Goal: Information Seeking & Learning: Learn about a topic

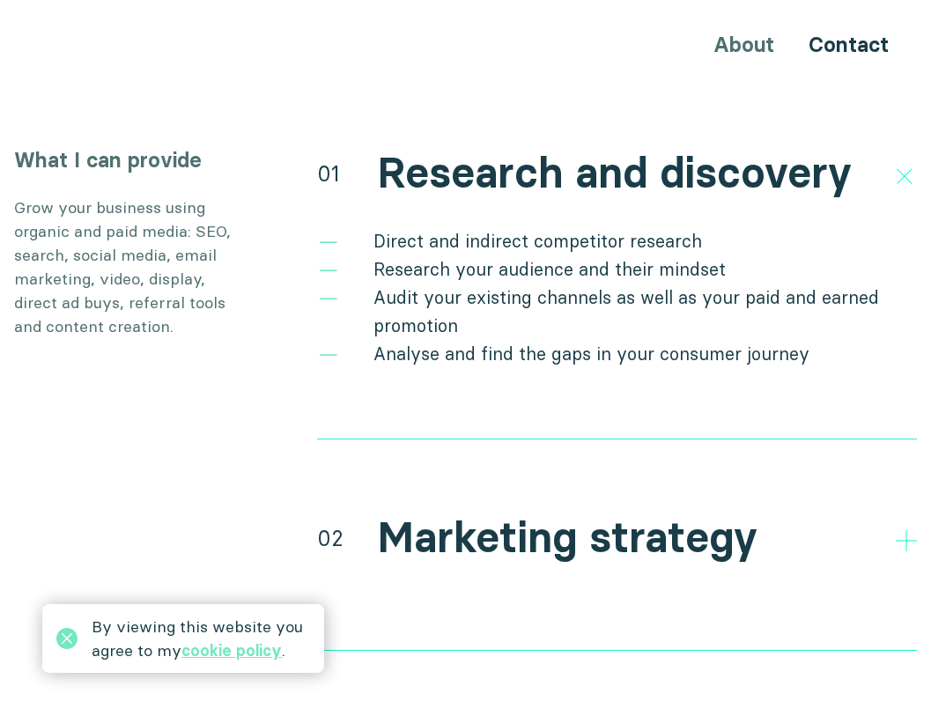
scroll to position [3258, 0]
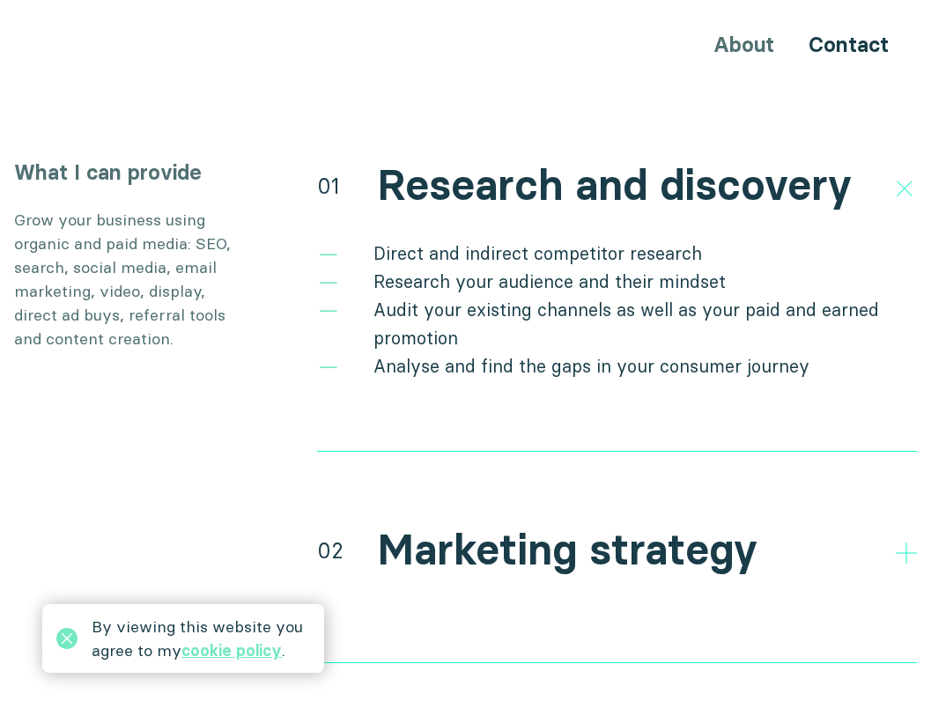
click at [815, 160] on h2 "Research and discovery" at bounding box center [614, 185] width 475 height 51
click at [777, 179] on h2 "Research and discovery" at bounding box center [614, 185] width 475 height 51
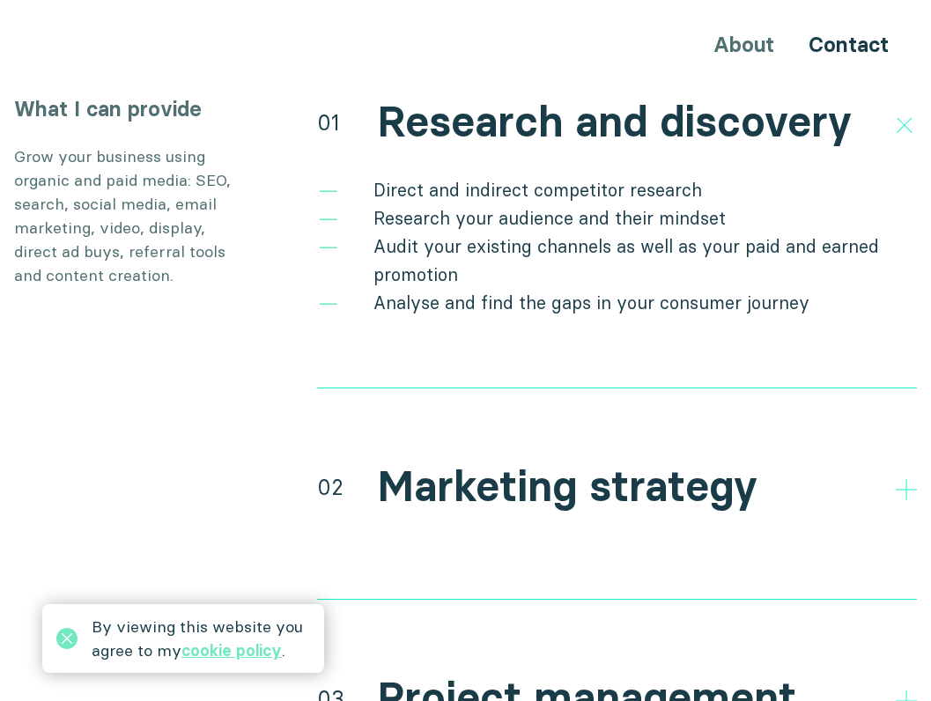
scroll to position [3522, 0]
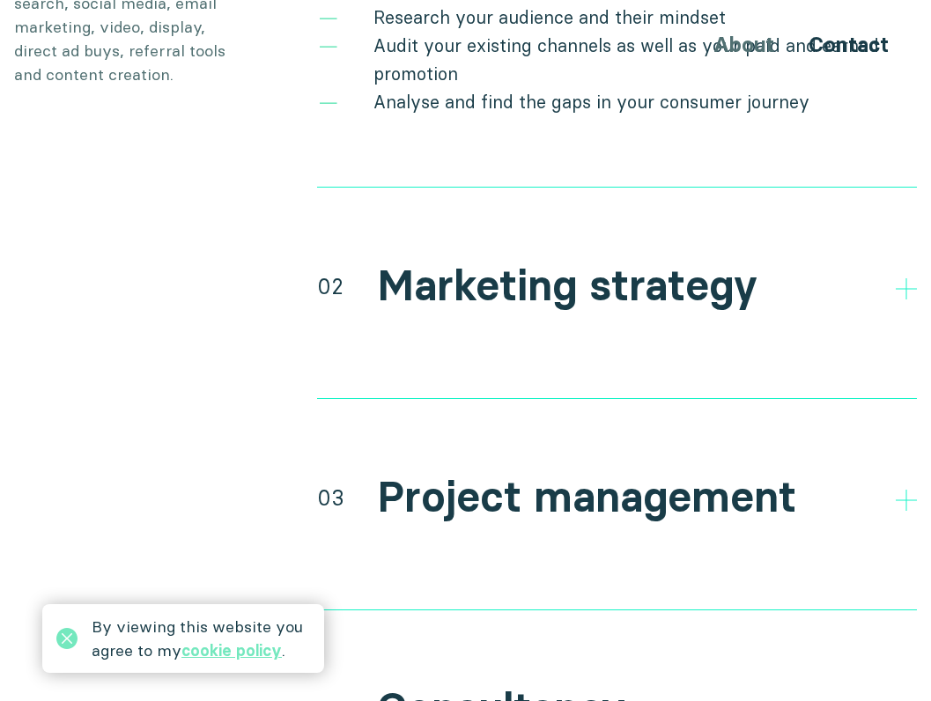
click at [590, 277] on h2 "Marketing strategy" at bounding box center [567, 286] width 380 height 51
drag, startPoint x: 592, startPoint y: 263, endPoint x: 928, endPoint y: 268, distance: 336.4
click at [593, 262] on h2 "Marketing strategy" at bounding box center [567, 286] width 380 height 51
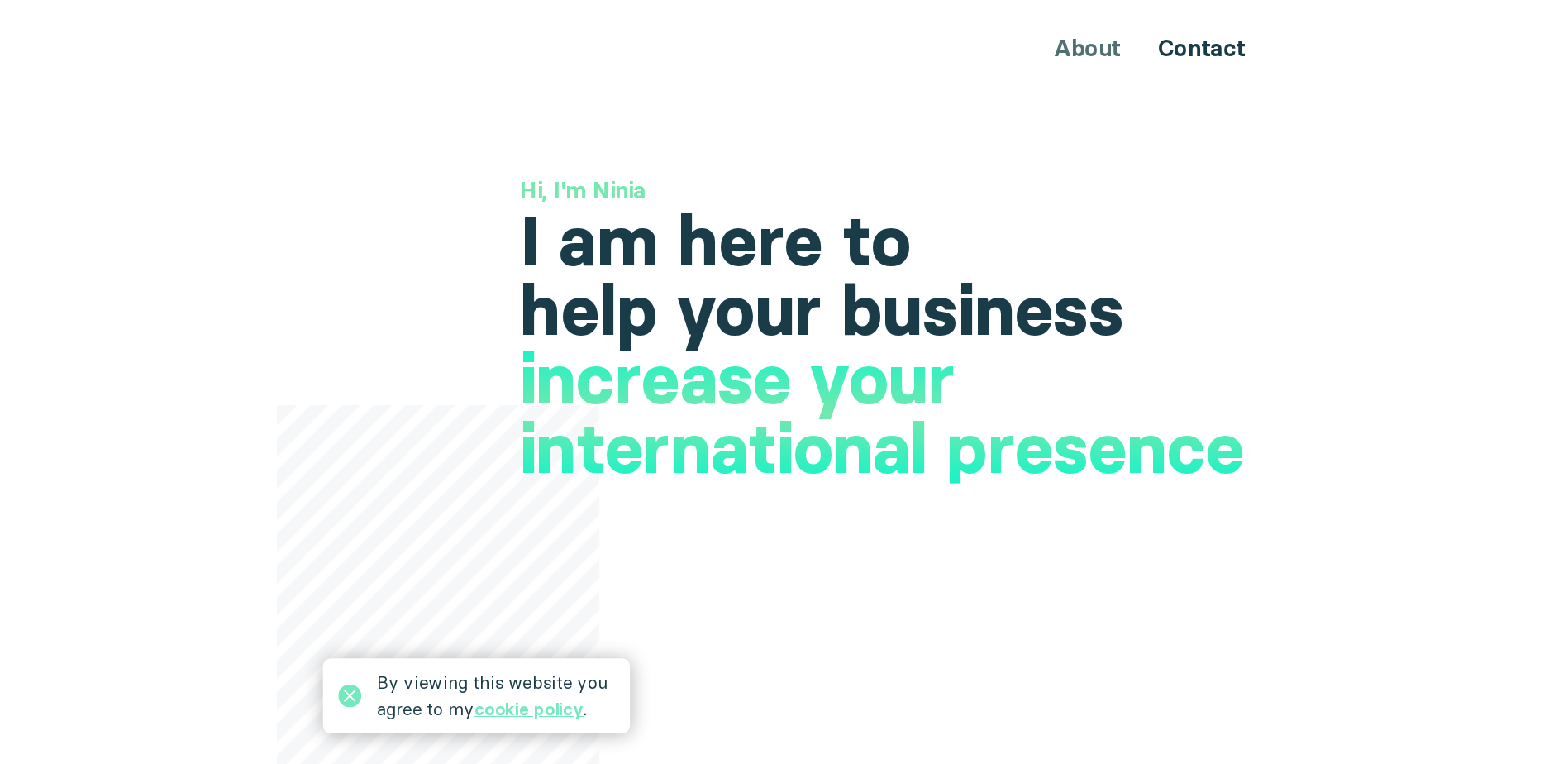
scroll to position [0, 0]
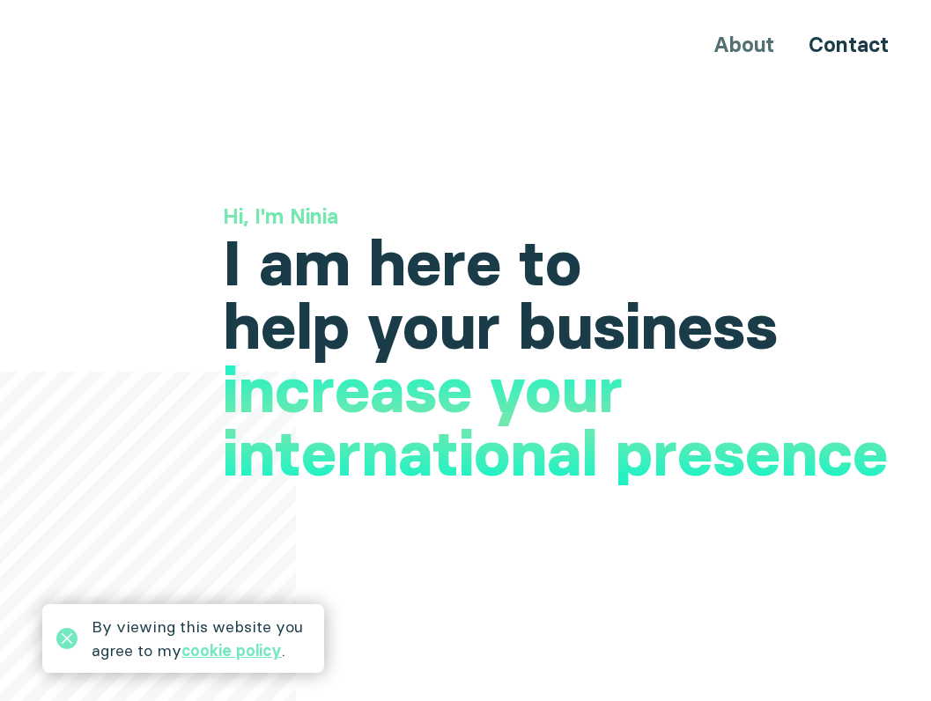
click at [462, 321] on h1 "I am here to help your business" at bounding box center [570, 295] width 694 height 127
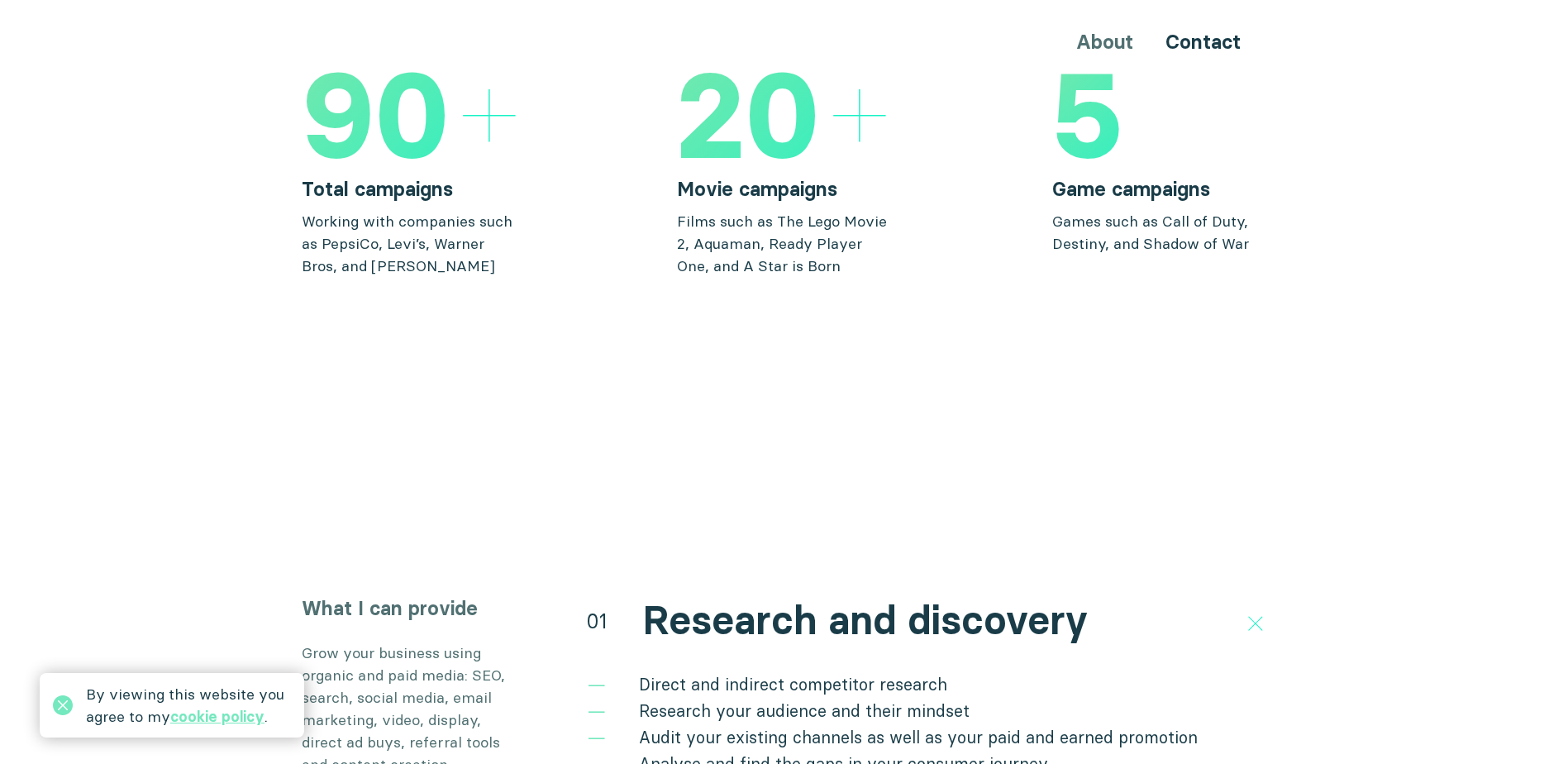
scroll to position [2975, 0]
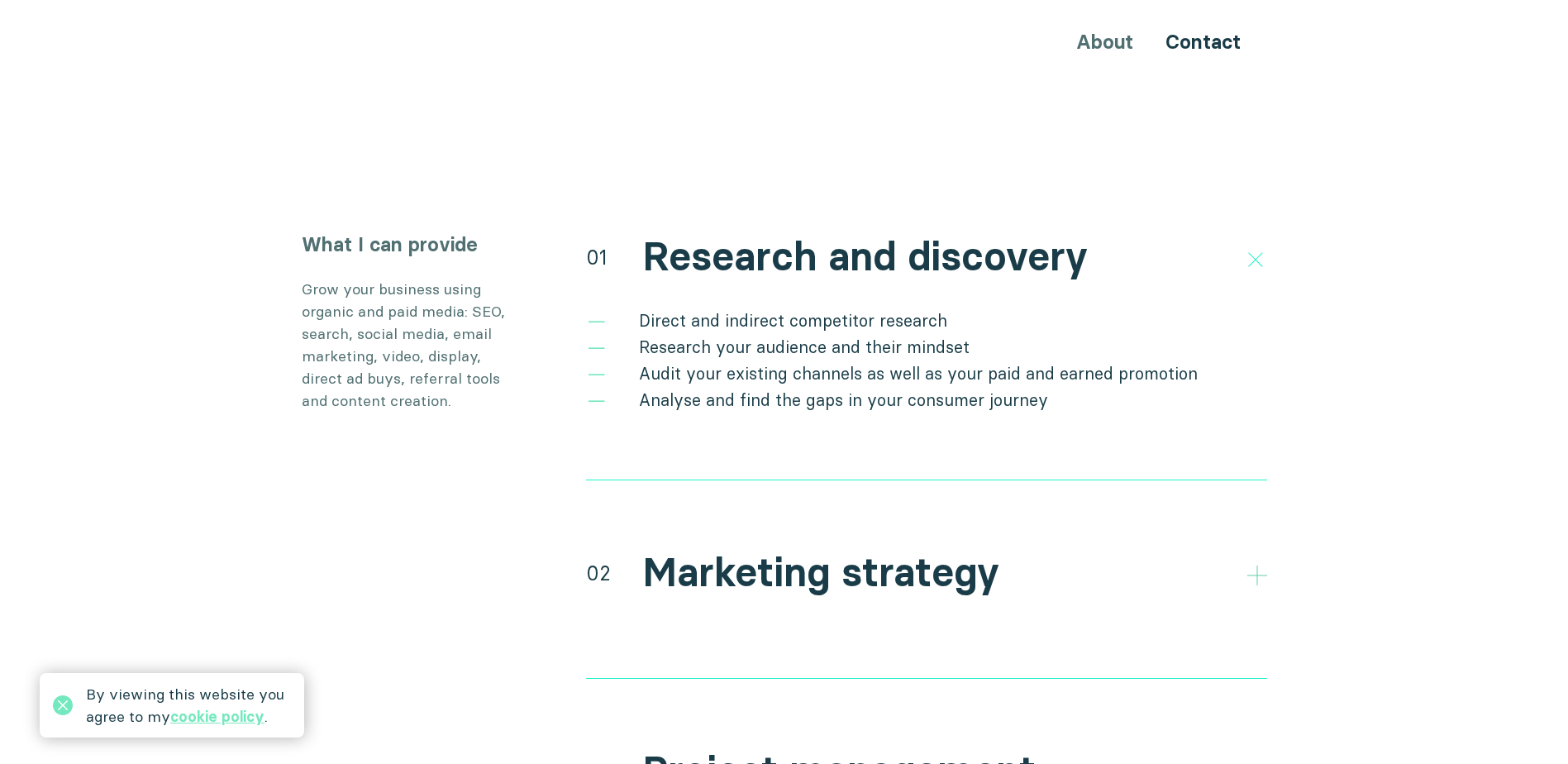
click at [1249, 565] on icon at bounding box center [1256, 574] width 20 height 20
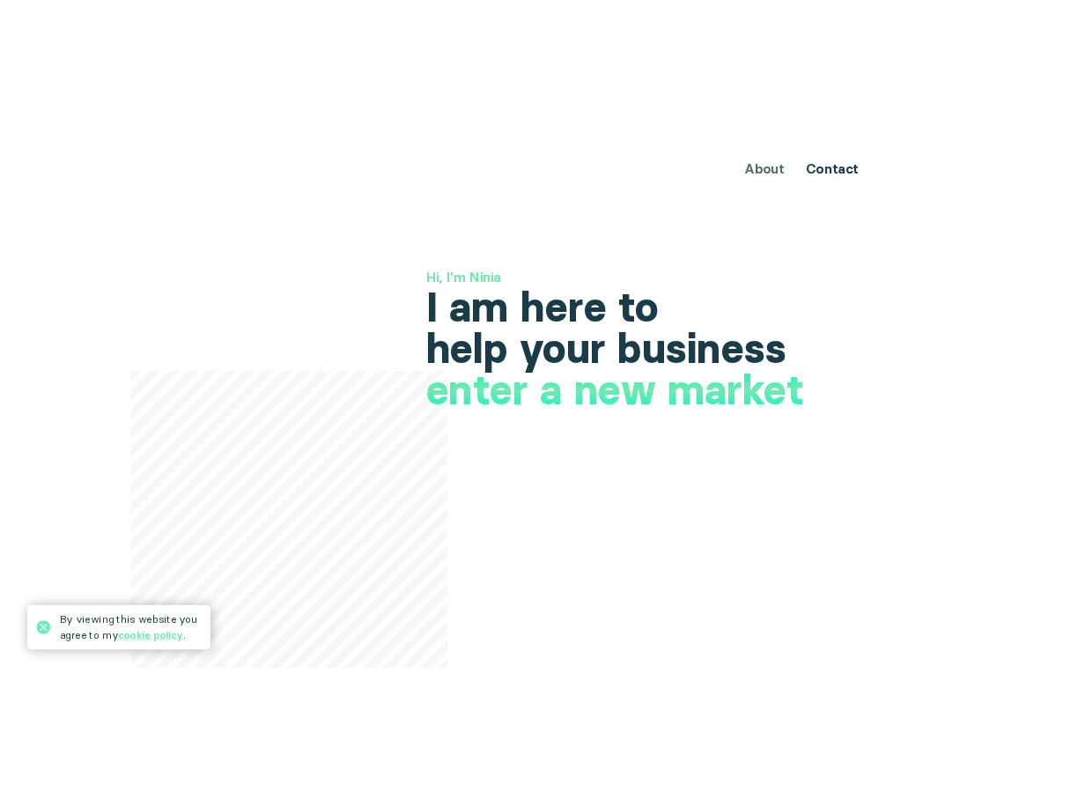
scroll to position [0, 0]
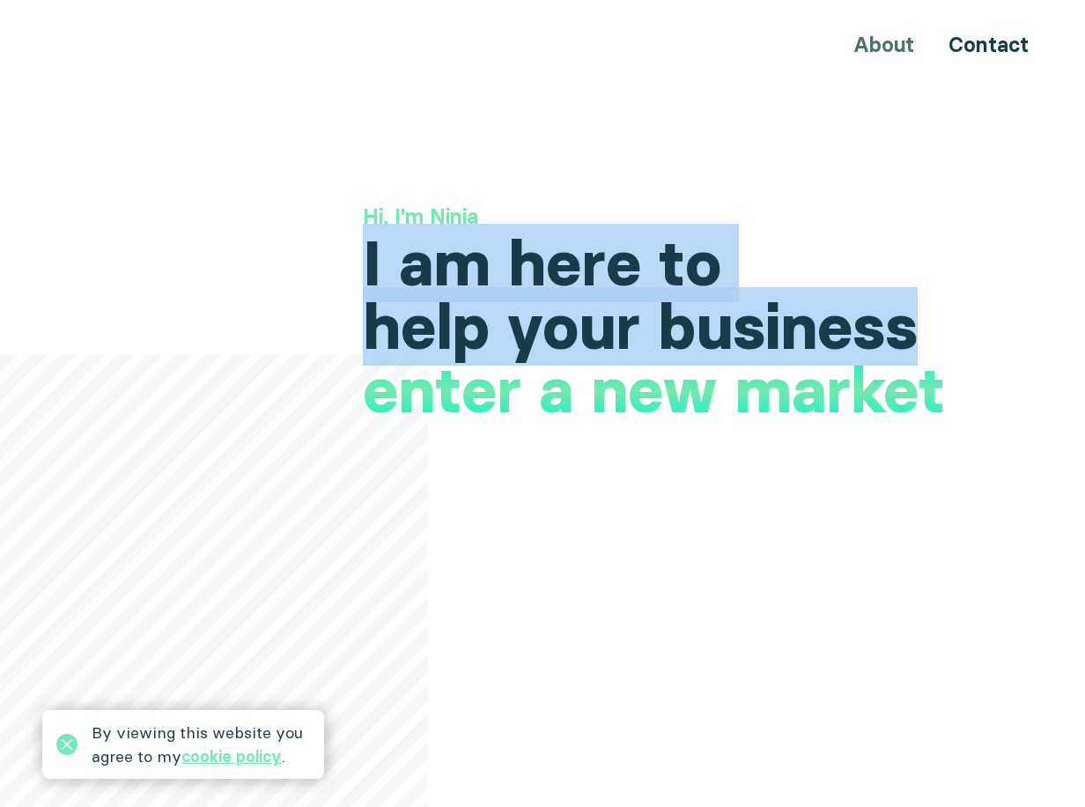
drag, startPoint x: 368, startPoint y: 255, endPoint x: 914, endPoint y: 340, distance: 552.5
click at [914, 340] on h1 "I am here to help your business" at bounding box center [710, 295] width 694 height 127
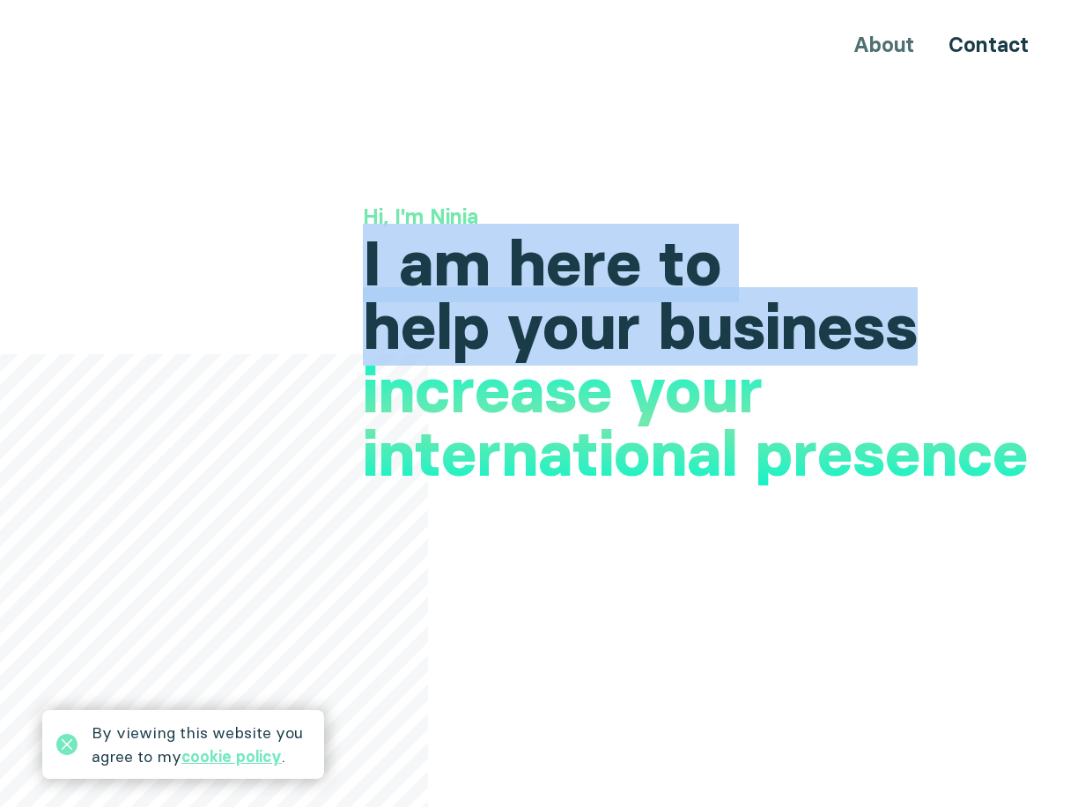
click at [752, 312] on h1 "I am here to help your business" at bounding box center [710, 295] width 694 height 127
drag, startPoint x: 350, startPoint y: 263, endPoint x: 841, endPoint y: 334, distance: 496.4
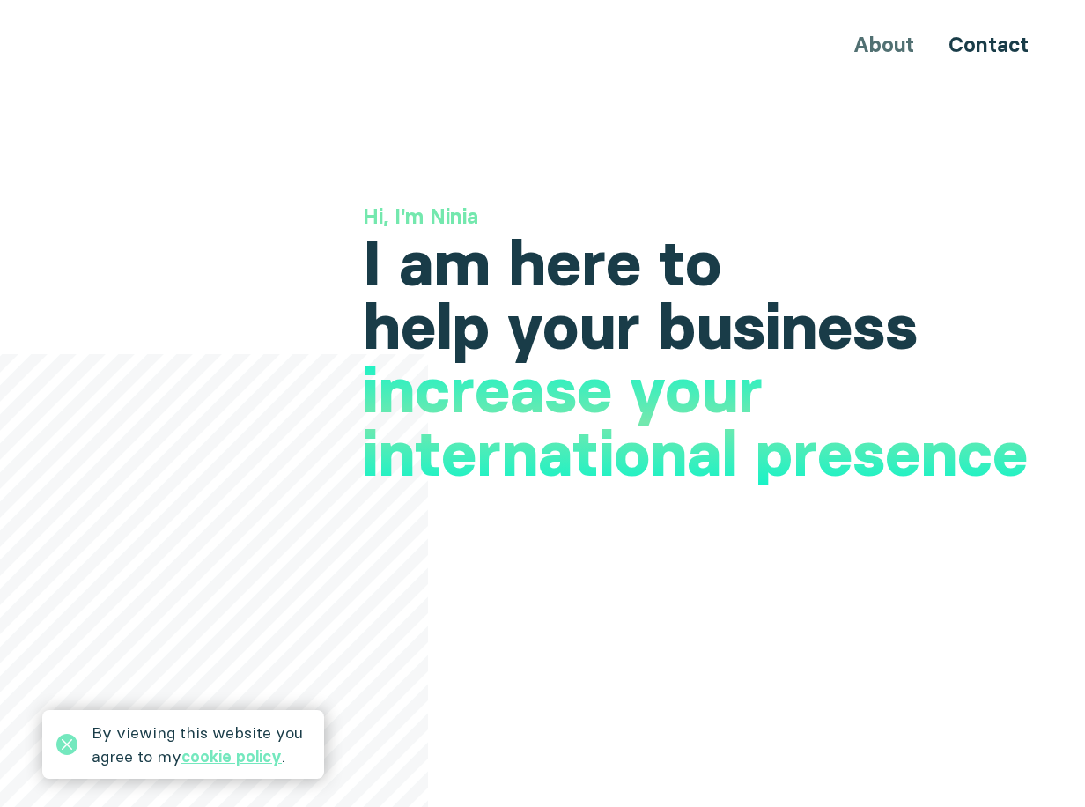
click at [369, 387] on h1 "launch a new product" at bounding box center [685, 418] width 645 height 63
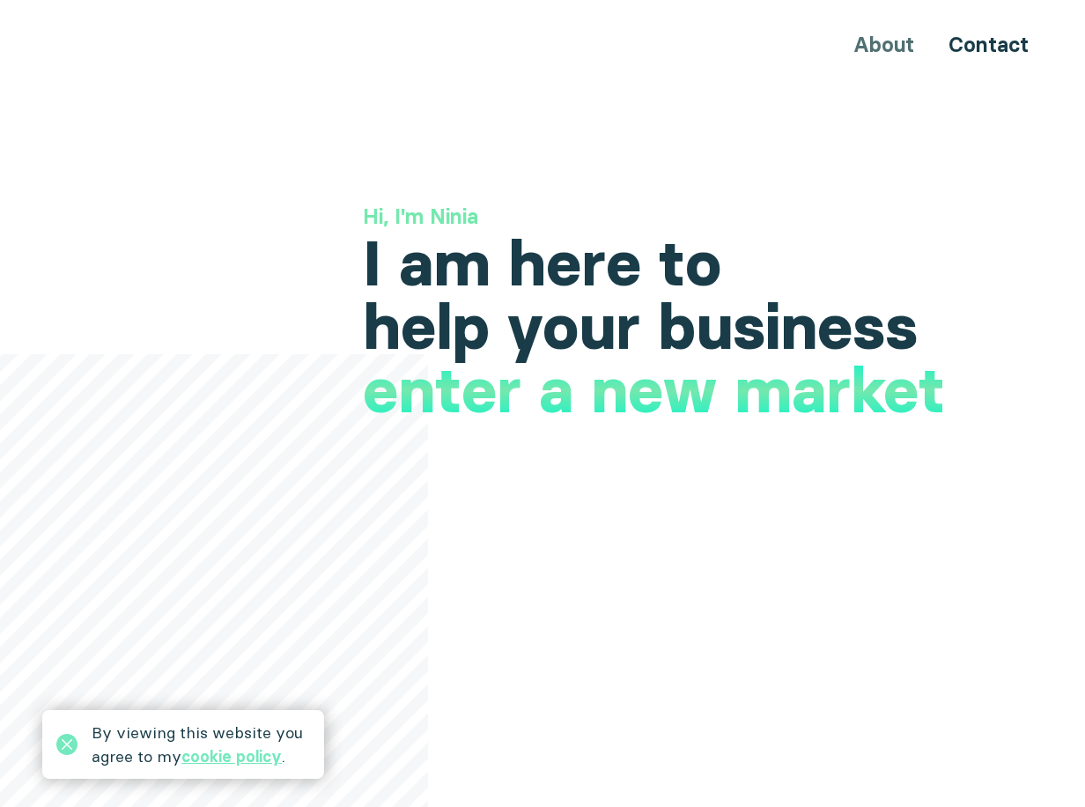
drag, startPoint x: 365, startPoint y: 386, endPoint x: 926, endPoint y: 394, distance: 560.1
click at [926, 394] on h1 "launch a new product" at bounding box center [685, 418] width 645 height 63
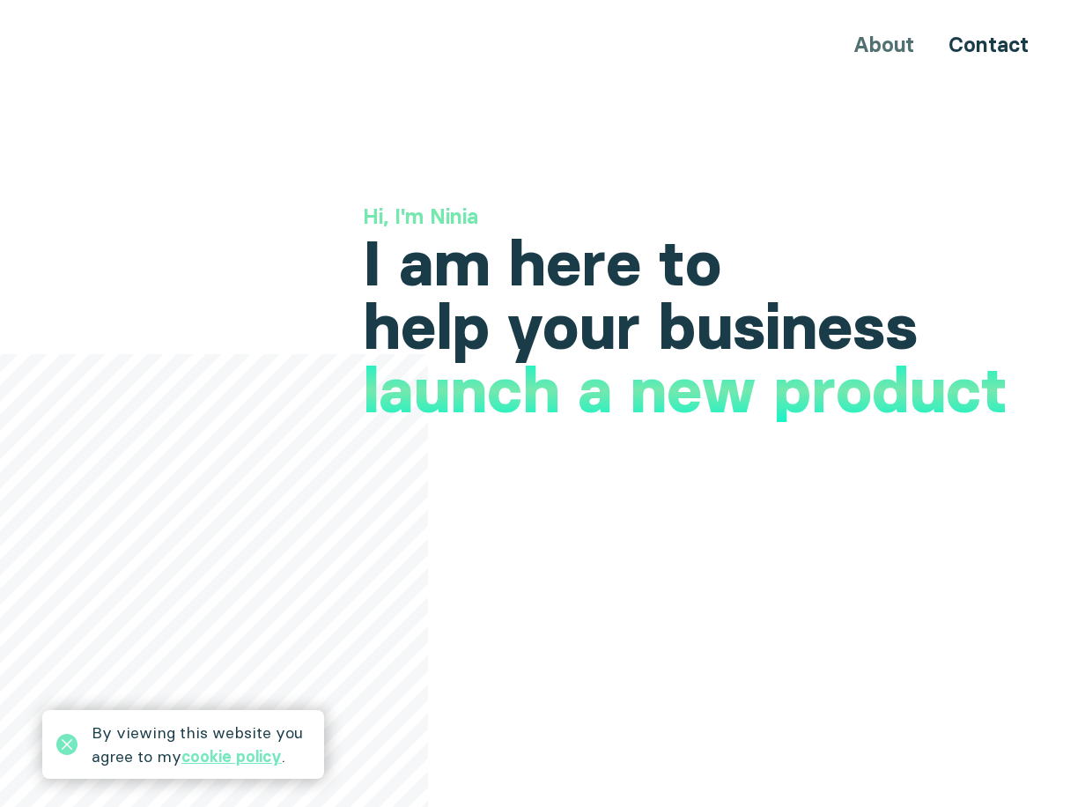
click at [785, 430] on h1 "enter a new market" at bounding box center [654, 418] width 582 height 63
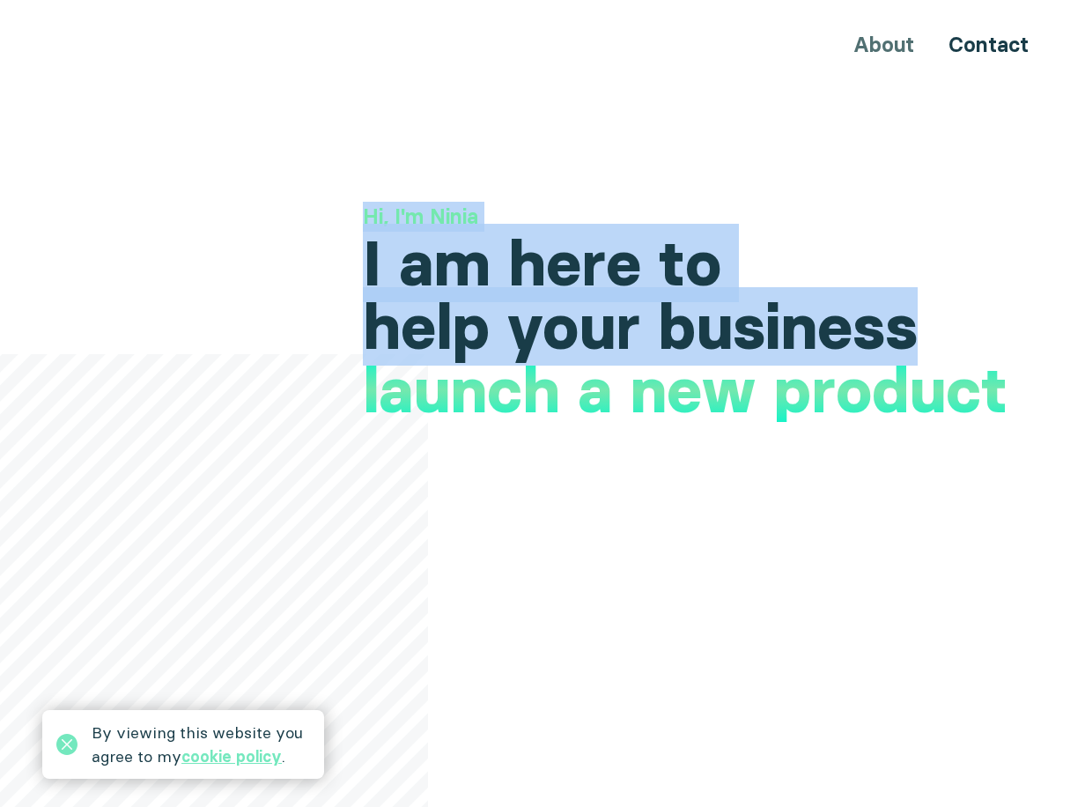
drag, startPoint x: 361, startPoint y: 215, endPoint x: 943, endPoint y: 340, distance: 595.4
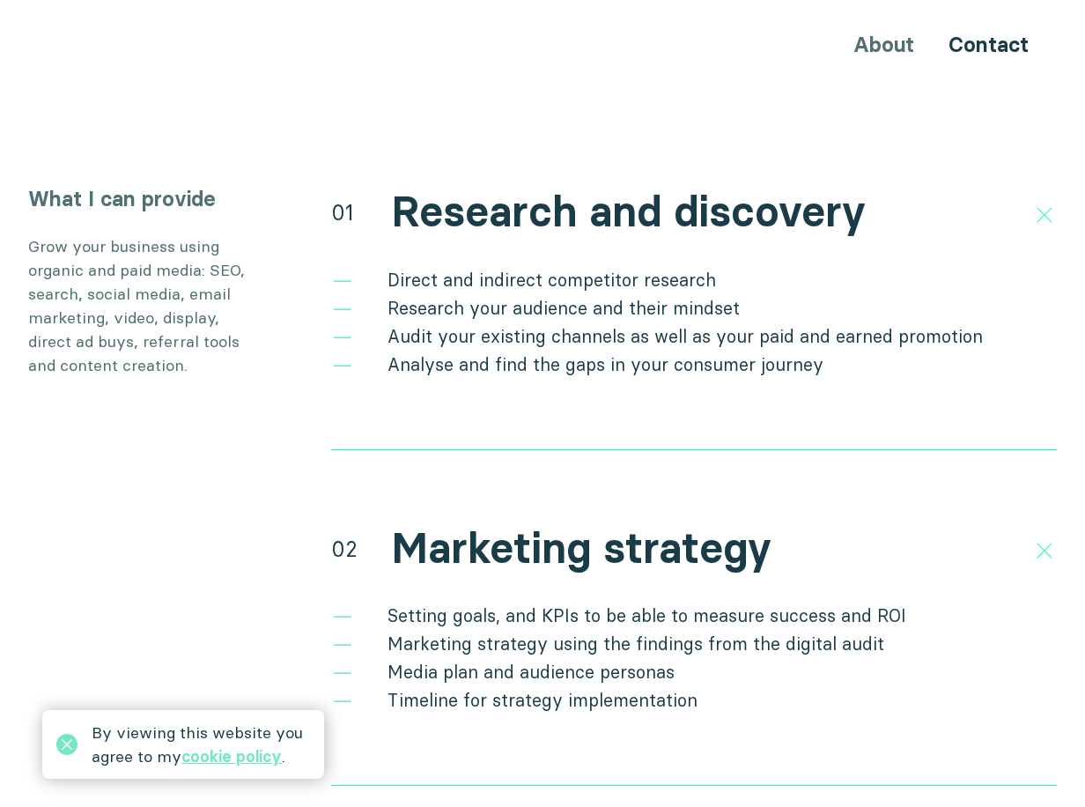
scroll to position [3258, 0]
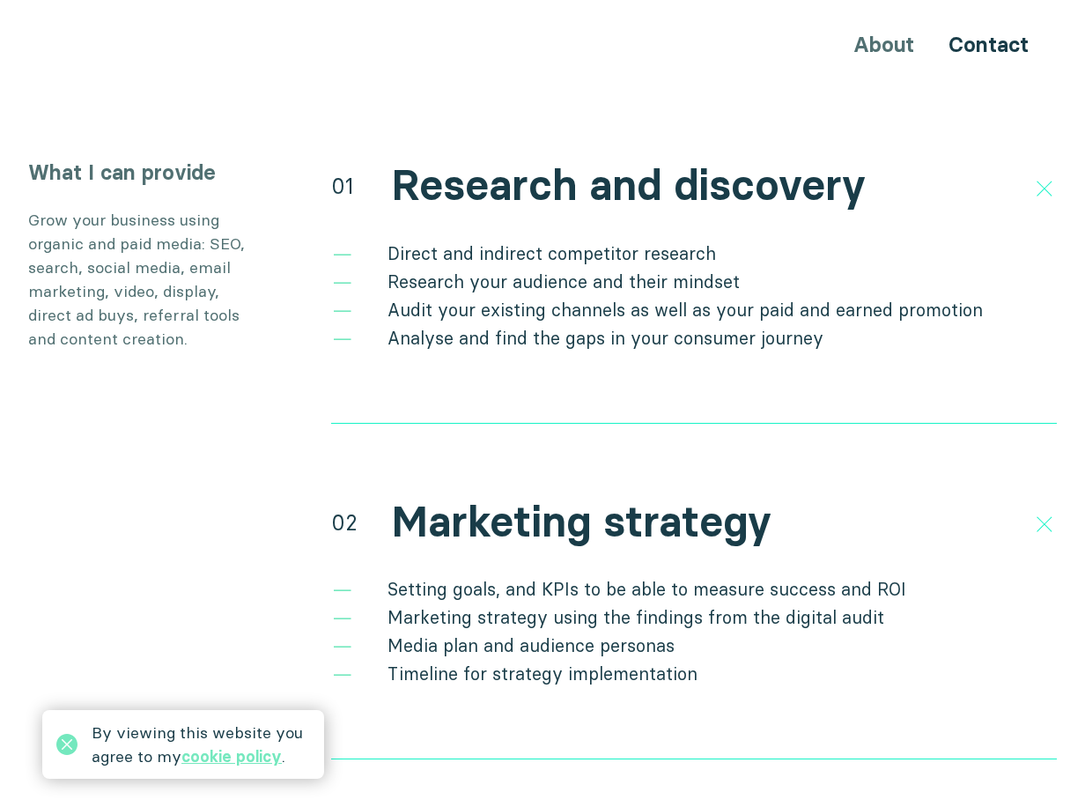
click at [969, 502] on div "02 Marketing strategy" at bounding box center [694, 521] width 726 height 54
click at [1045, 510] on icon at bounding box center [1044, 525] width 30 height 30
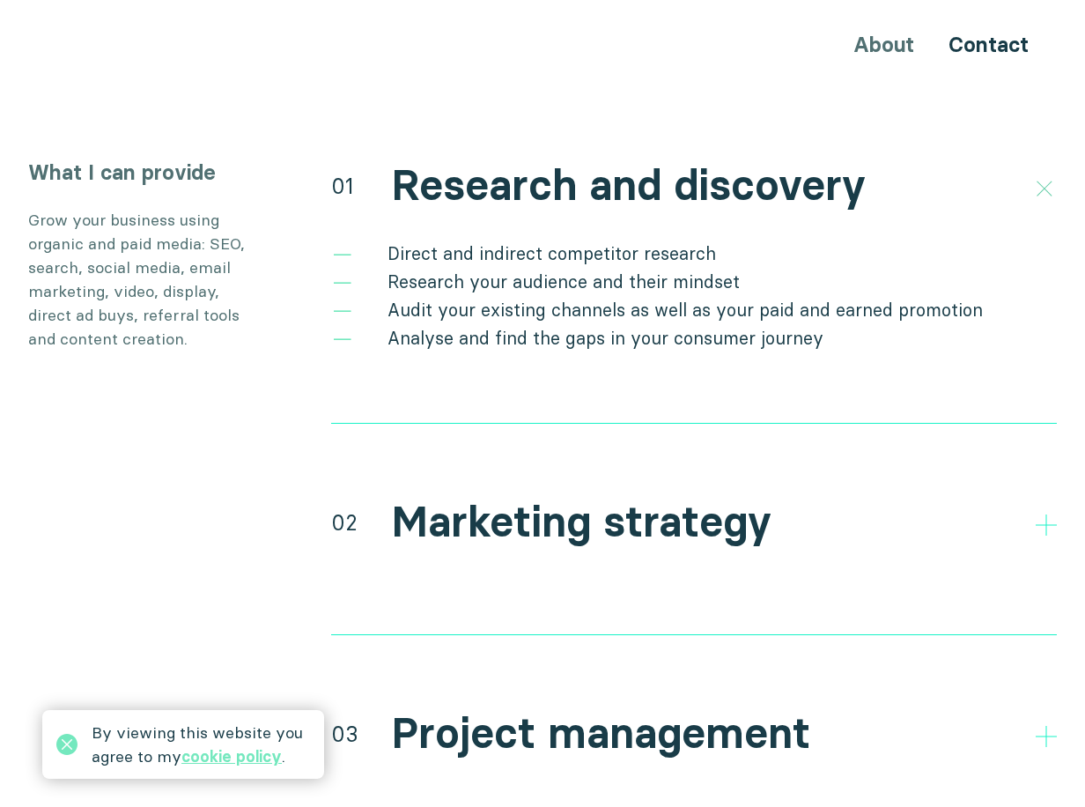
click at [1044, 173] on polygon at bounding box center [1044, 188] width 30 height 30
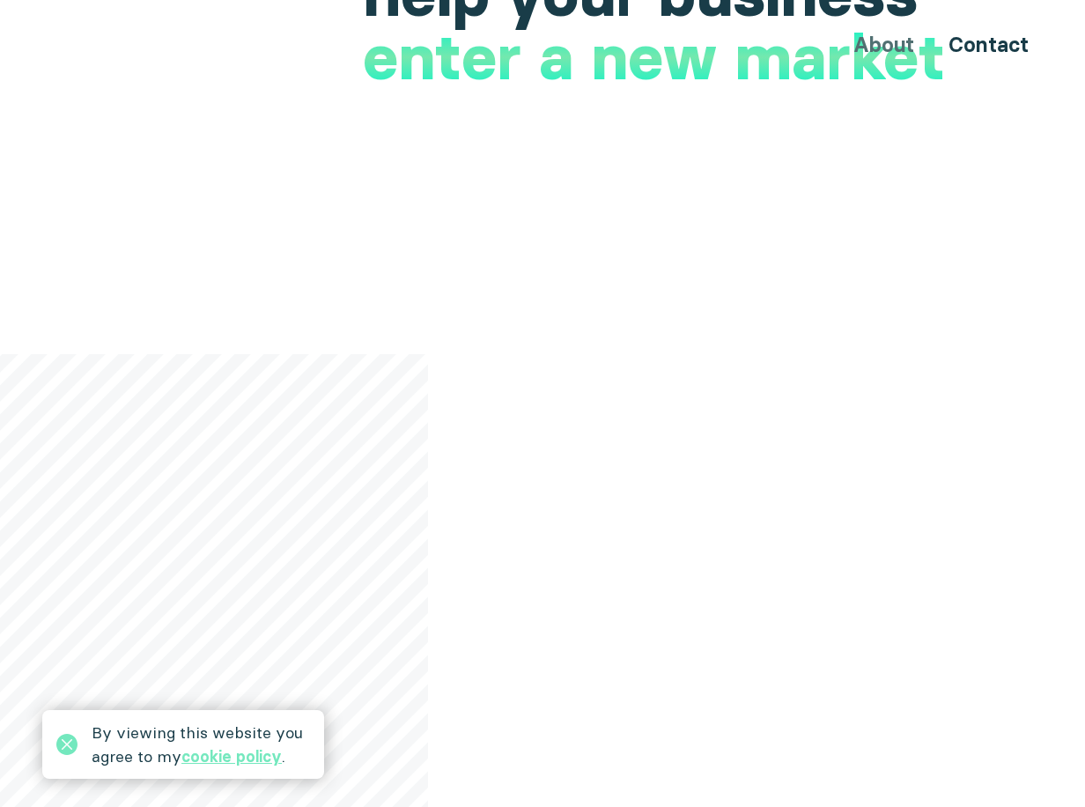
scroll to position [0, 0]
